Goal: Information Seeking & Learning: Understand process/instructions

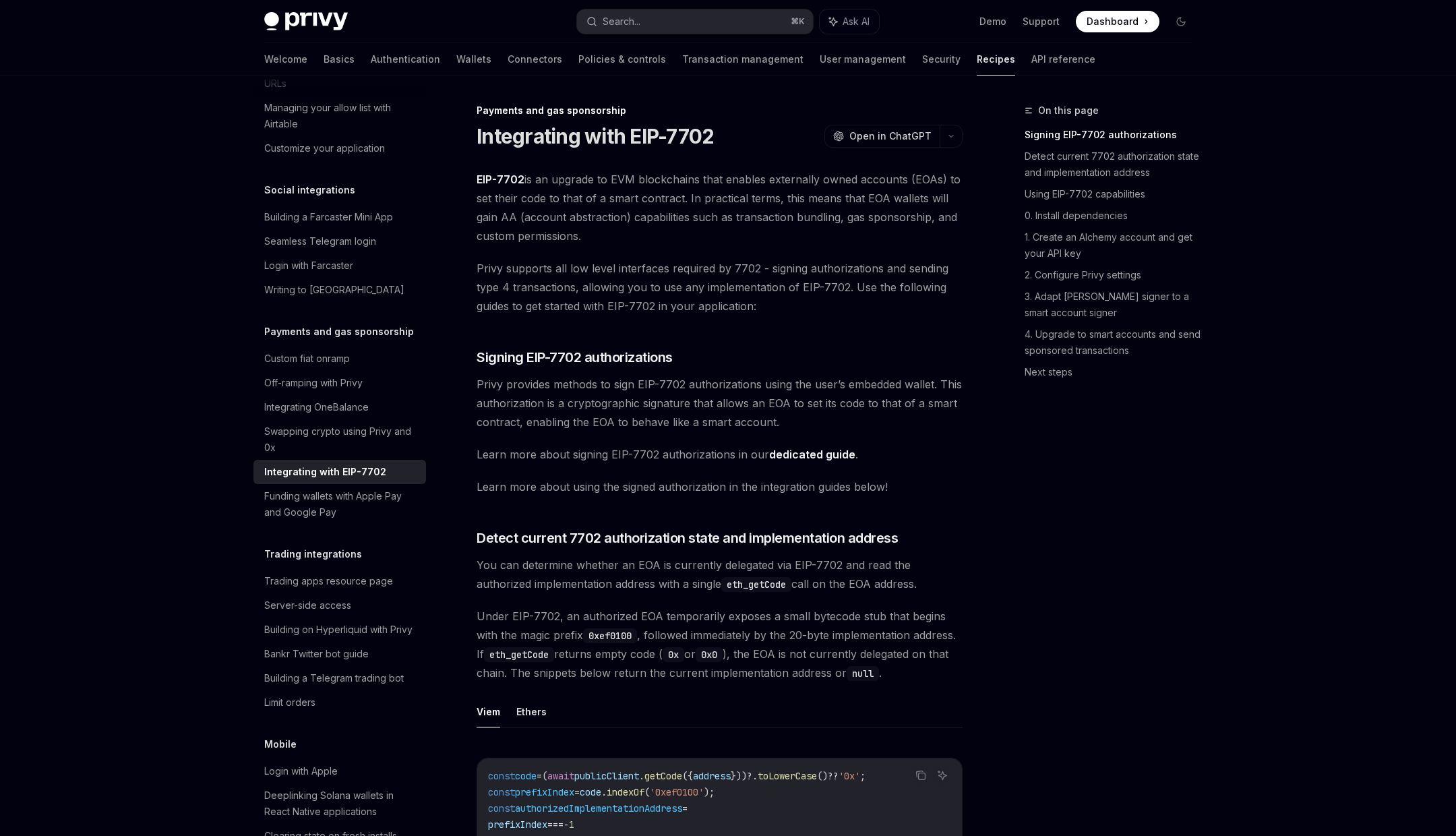
click at [487, 198] on span "EIP-7702 is an upgrade to EVM blockchains that enables externally owned account…" at bounding box center [720, 208] width 486 height 75
click at [532, 136] on h1 "Integrating with EIP-7702" at bounding box center [595, 136] width 237 height 24
drag, startPoint x: 532, startPoint y: 136, endPoint x: 694, endPoint y: 137, distance: 162.0
click at [694, 137] on h1 "Integrating with EIP-7702" at bounding box center [595, 136] width 237 height 24
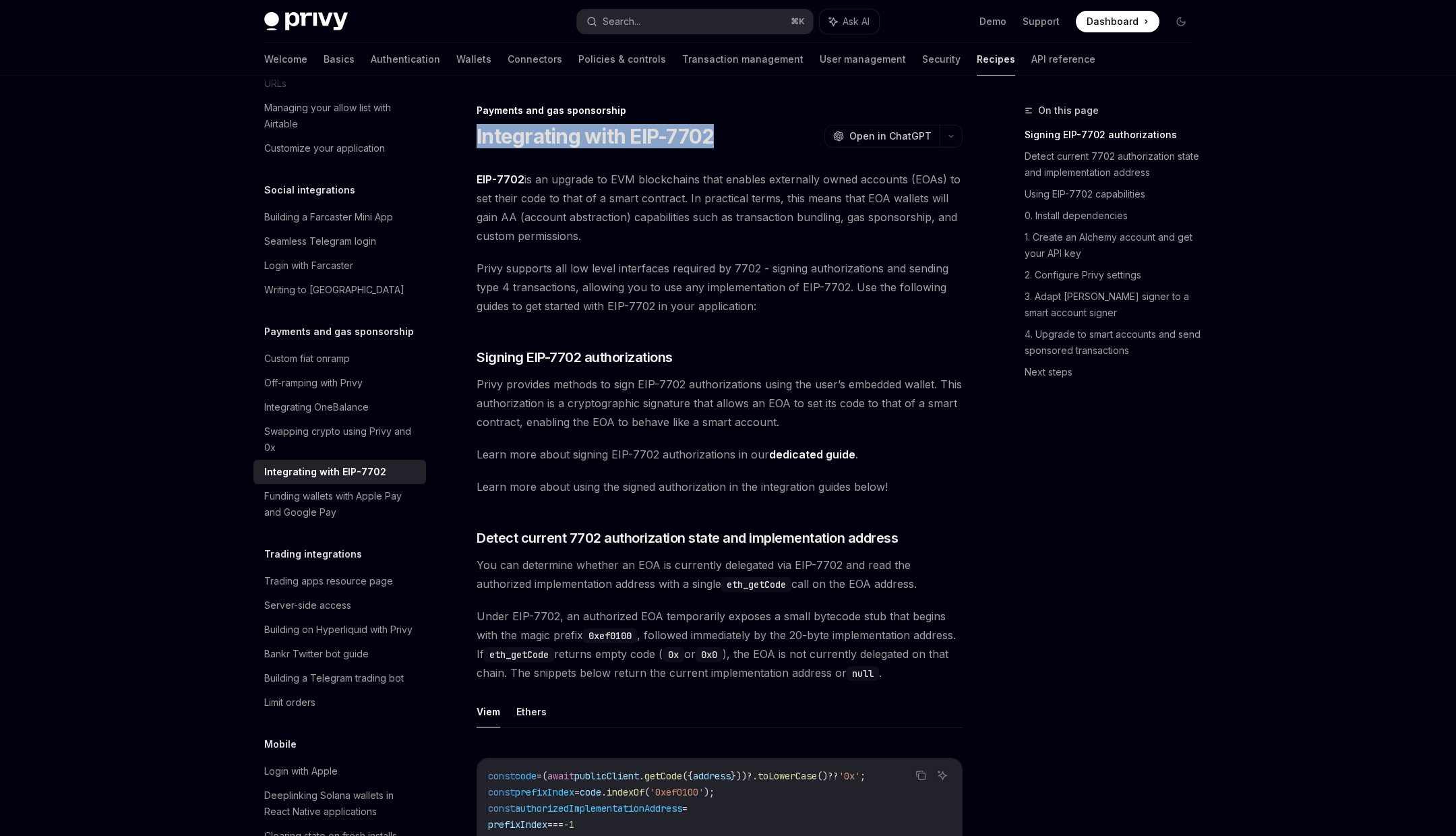
copy h1 "Integrating with EIP-7702"
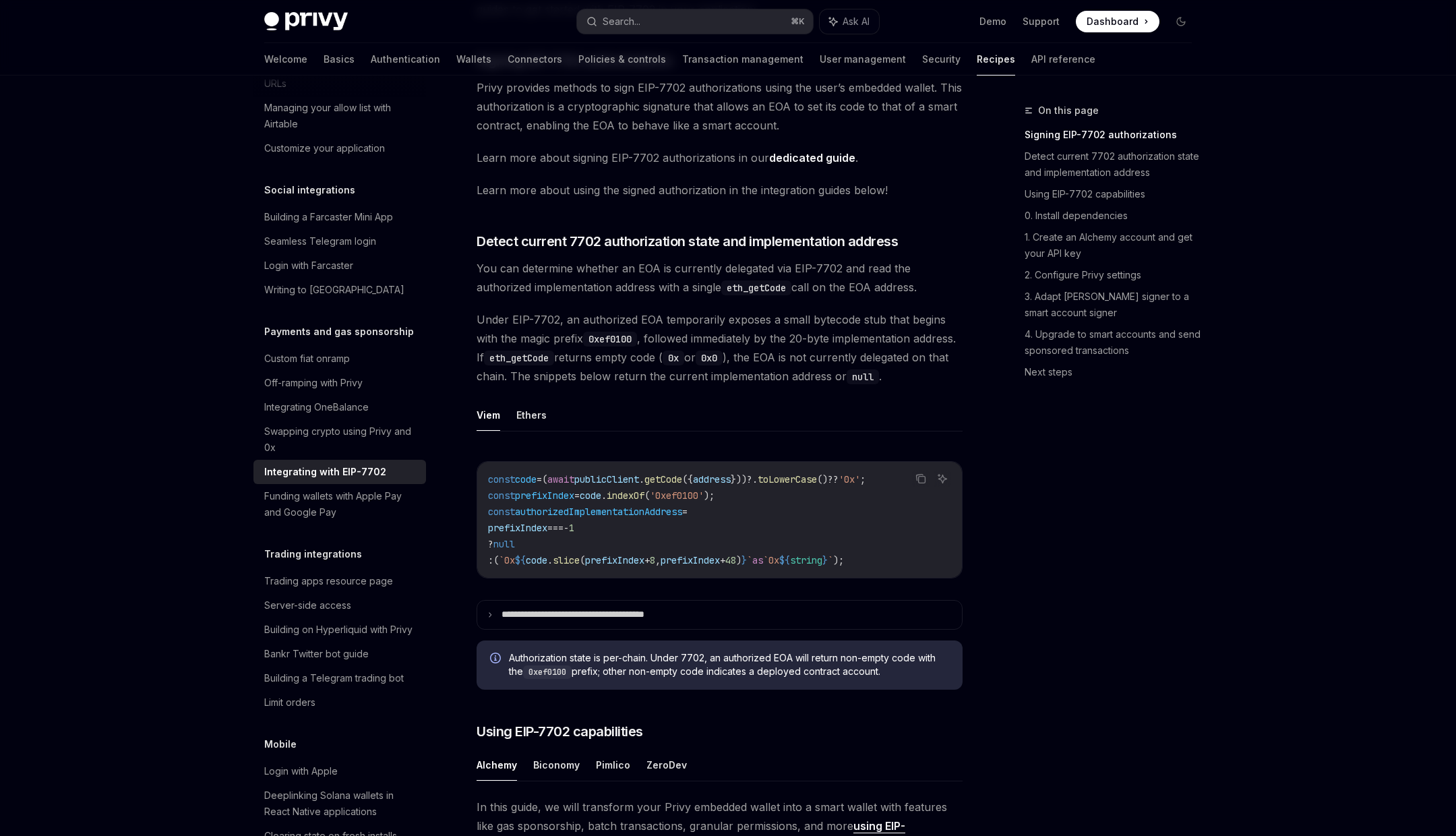
scroll to position [301, 0]
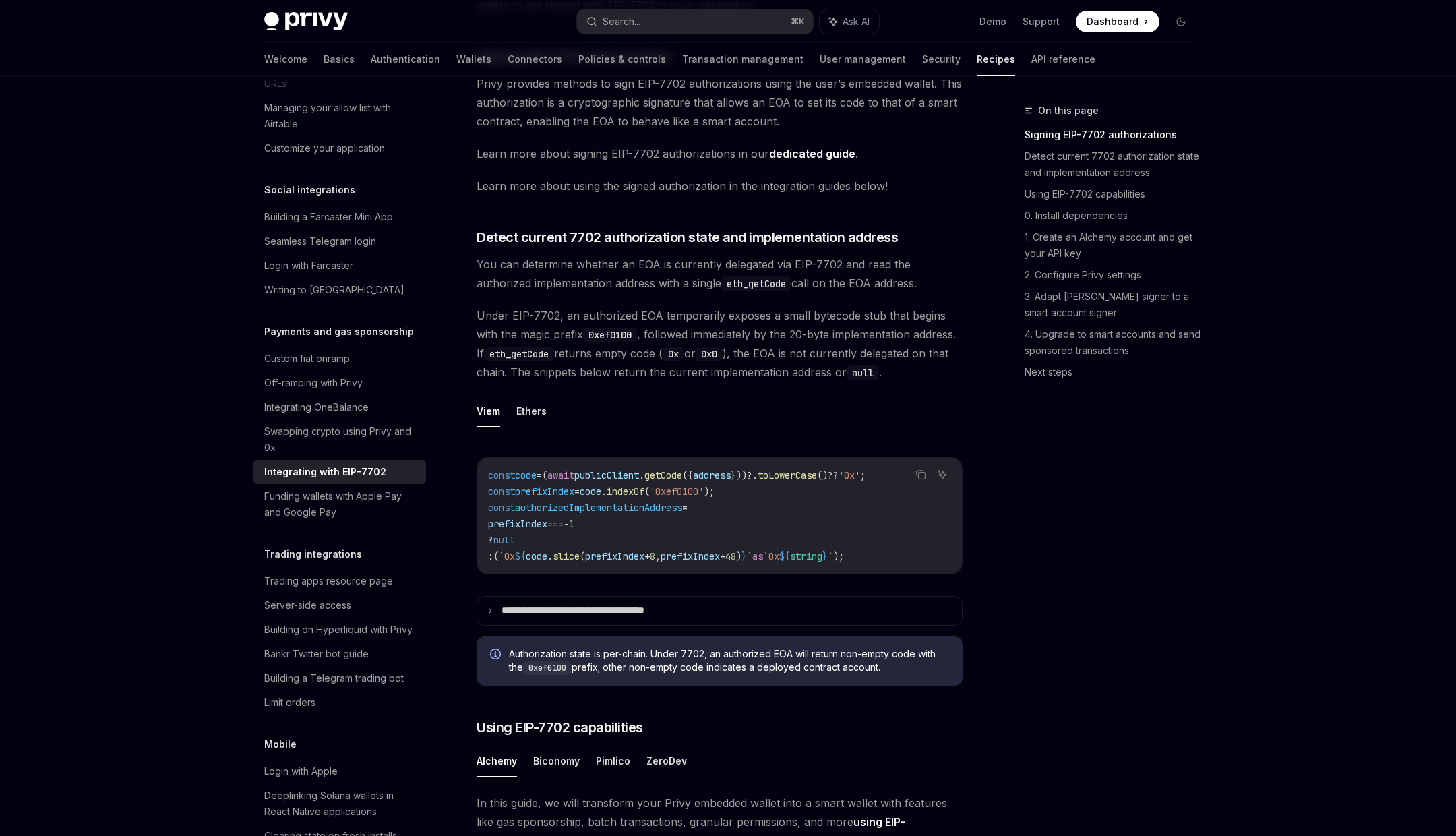
click at [547, 424] on ul "Viem Ethers" at bounding box center [720, 411] width 486 height 32
click at [535, 427] on button "Ethers" at bounding box center [531, 411] width 30 height 32
click at [488, 427] on button "Viem" at bounding box center [489, 411] width 24 height 32
click at [535, 427] on button "Ethers" at bounding box center [531, 411] width 30 height 32
click at [485, 427] on button "Viem" at bounding box center [489, 411] width 24 height 32
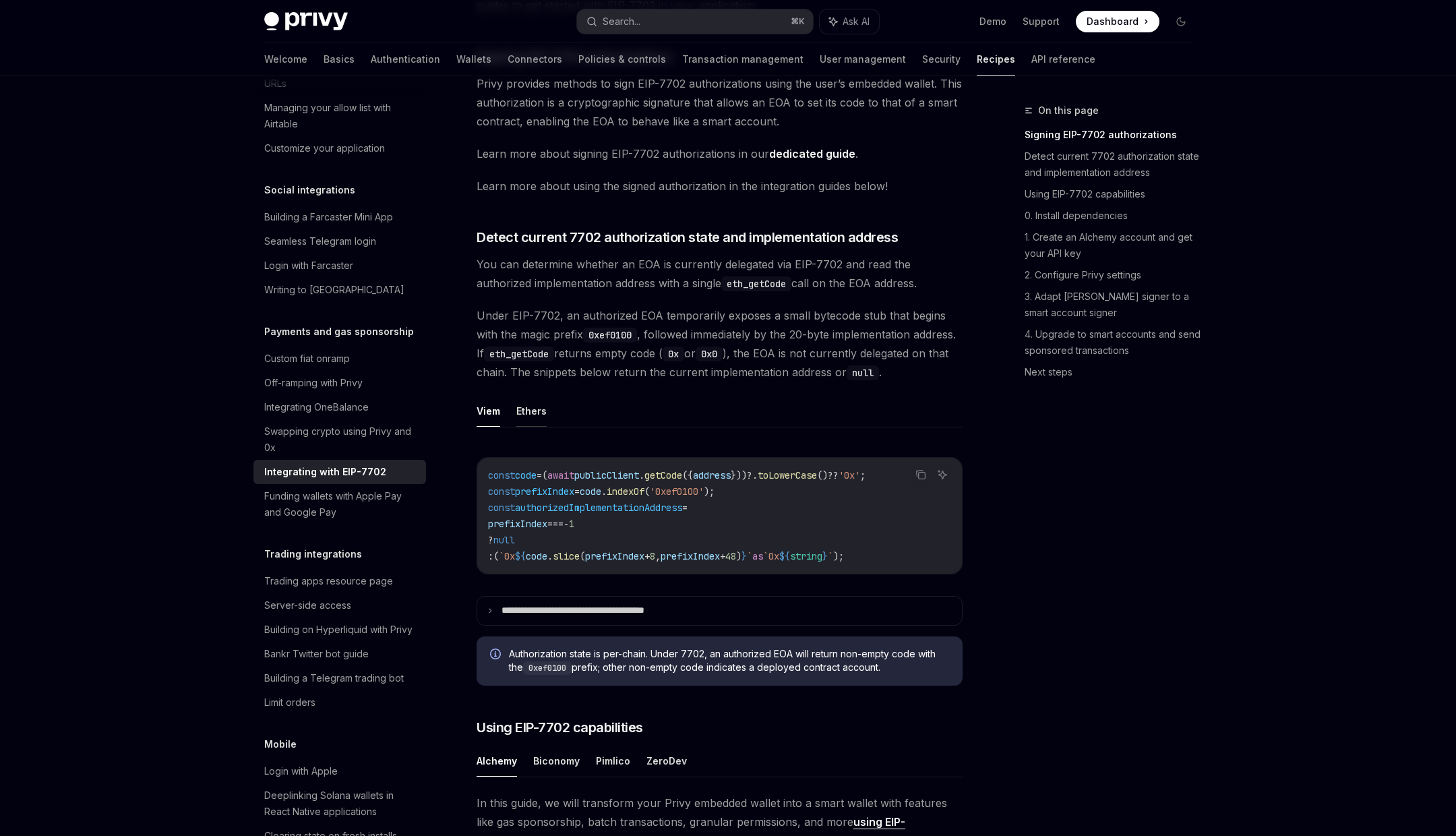
click at [521, 427] on button "Ethers" at bounding box center [531, 411] width 30 height 32
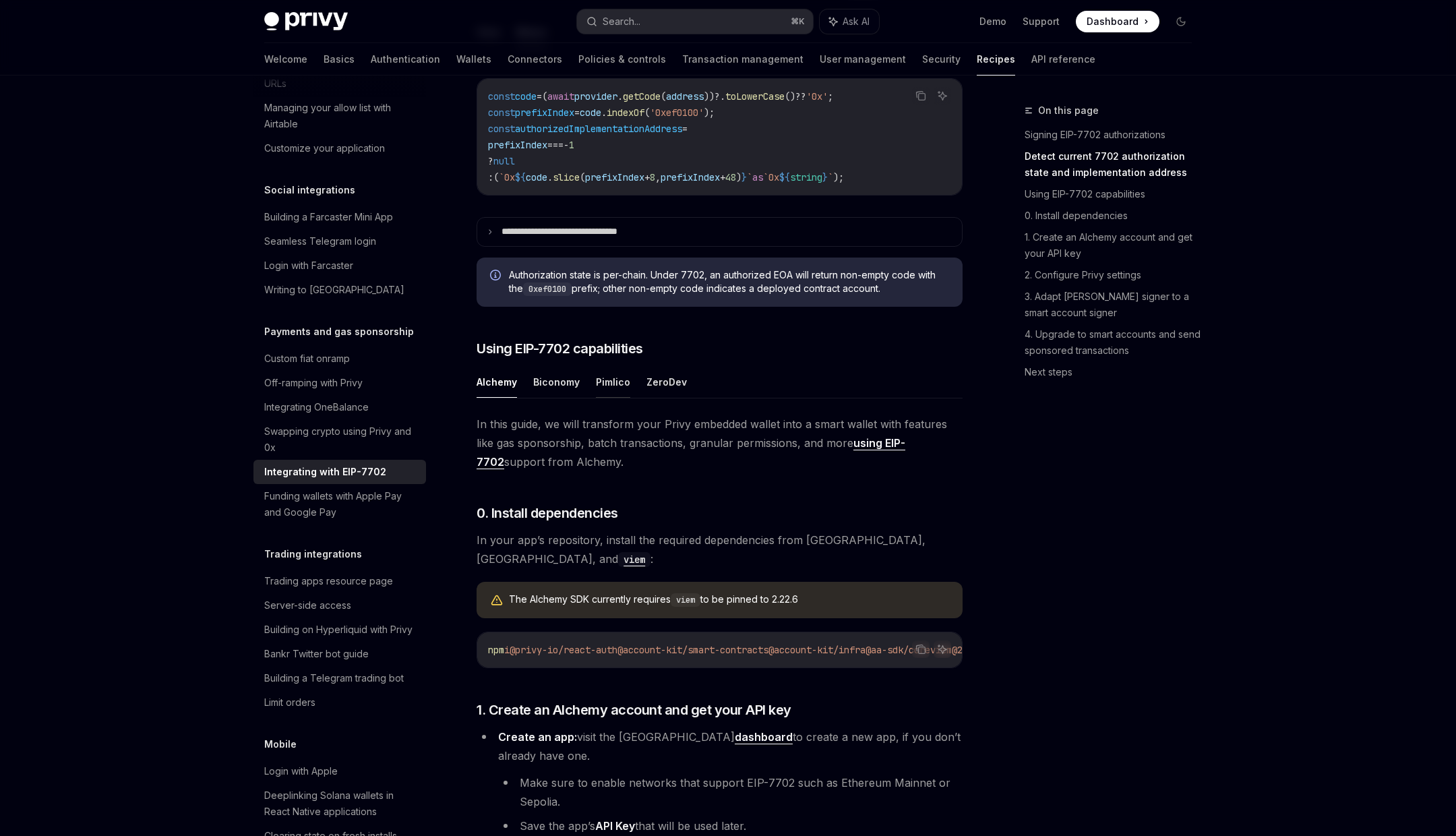
click at [614, 398] on button "Pimlico" at bounding box center [613, 382] width 35 height 32
type textarea "*"
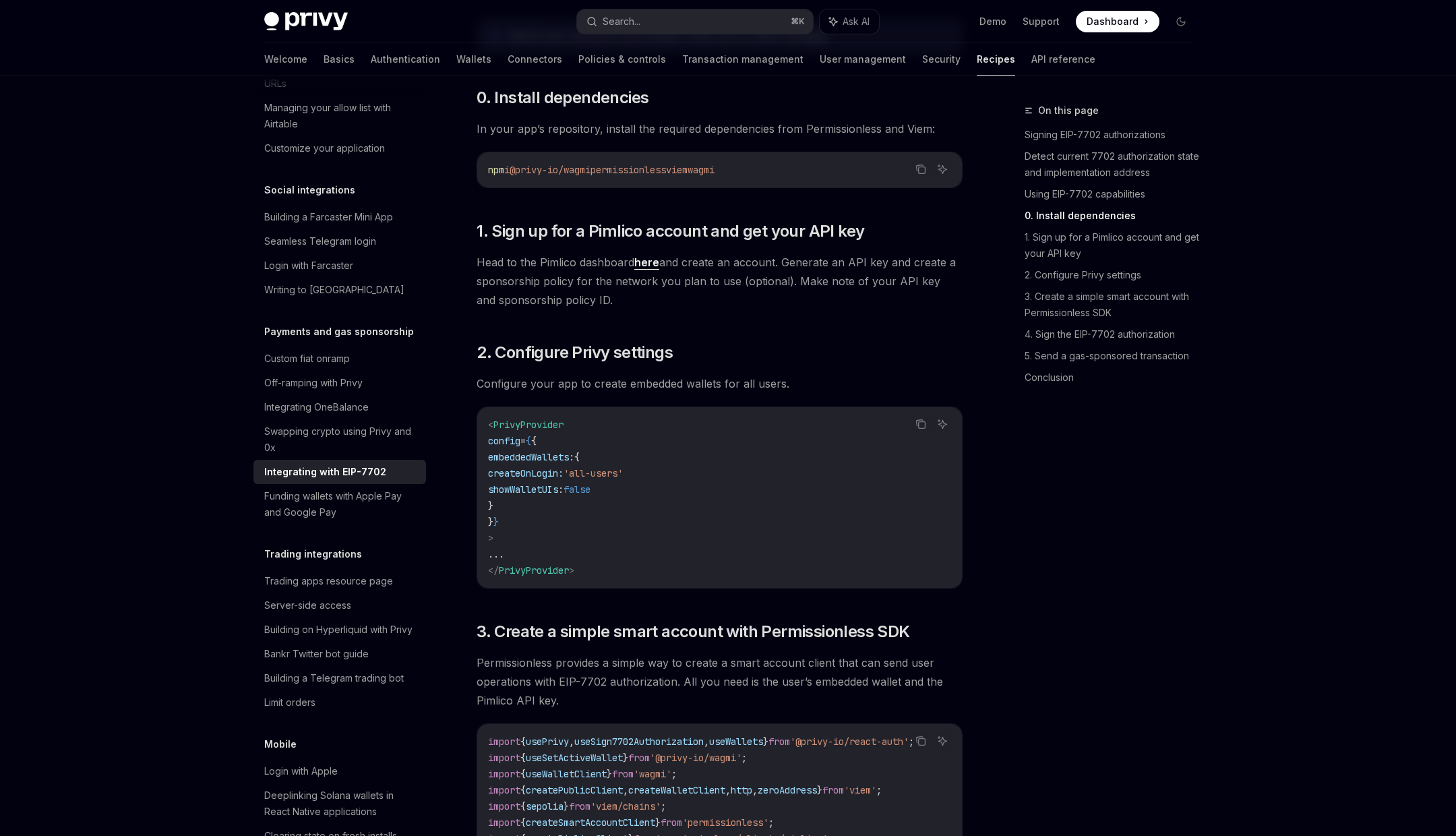
scroll to position [1146, 0]
